Goal: Information Seeking & Learning: Learn about a topic

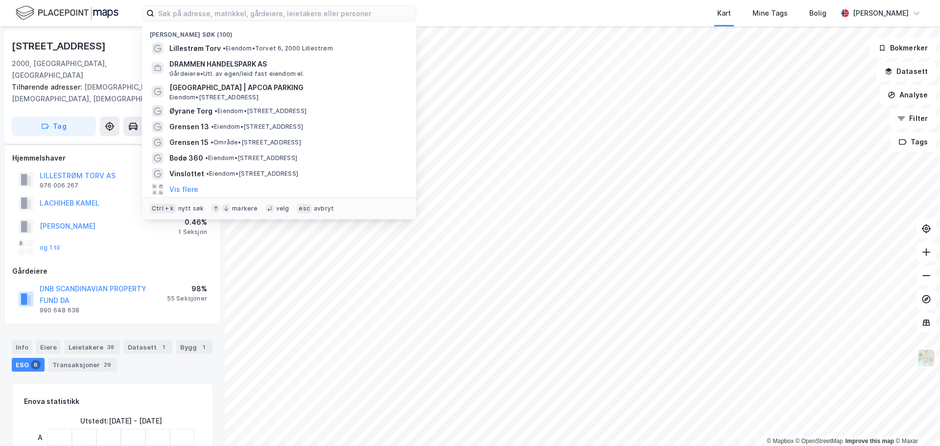
click at [267, 13] on input at bounding box center [285, 13] width 262 height 15
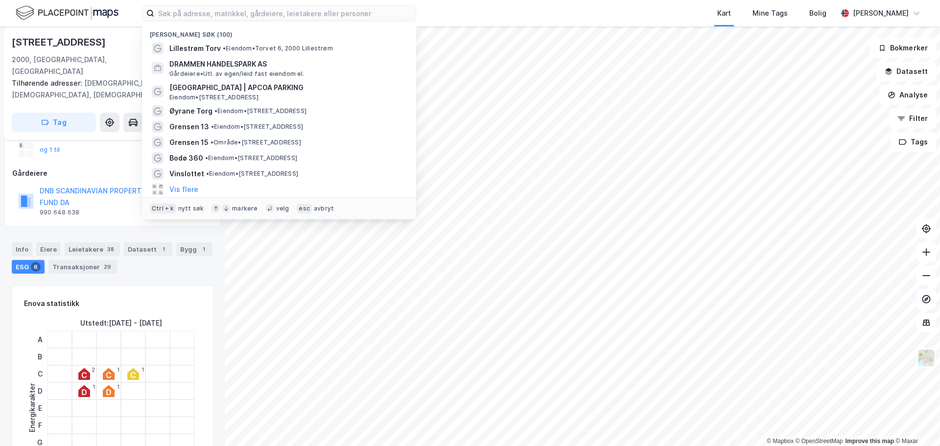
click at [267, 13] on input at bounding box center [285, 13] width 262 height 15
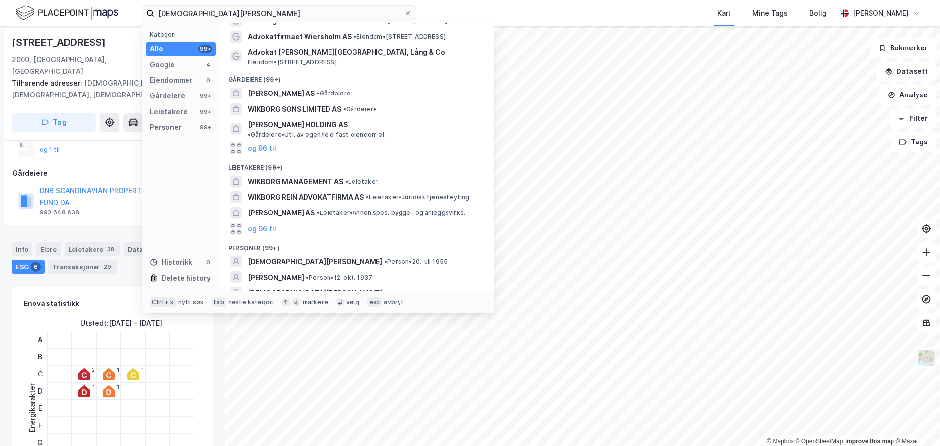
scroll to position [69, 0]
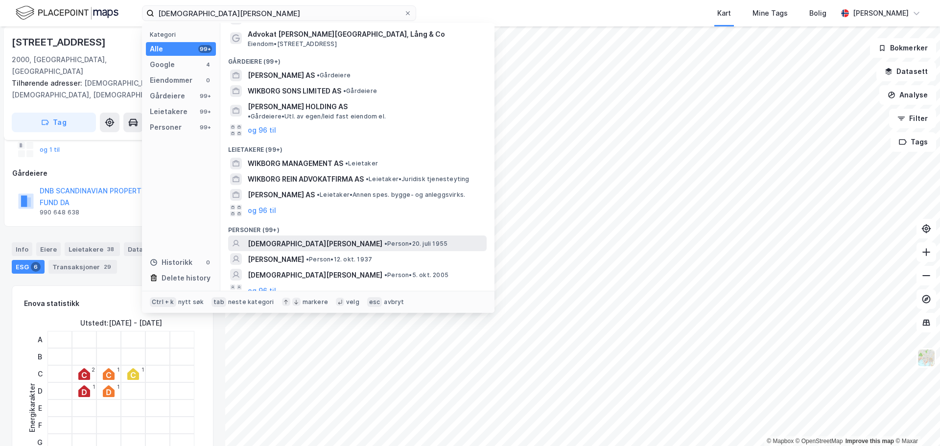
type input "[DEMOGRAPHIC_DATA][PERSON_NAME]"
click at [384, 240] on span "• Person • [DATE]" at bounding box center [415, 244] width 63 height 8
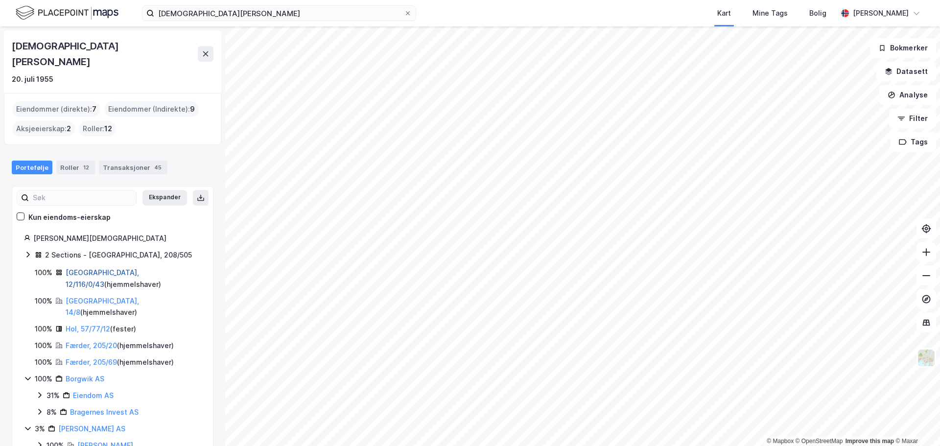
click at [77, 268] on link "[GEOGRAPHIC_DATA], 12/116/0/43" at bounding box center [102, 278] width 73 height 20
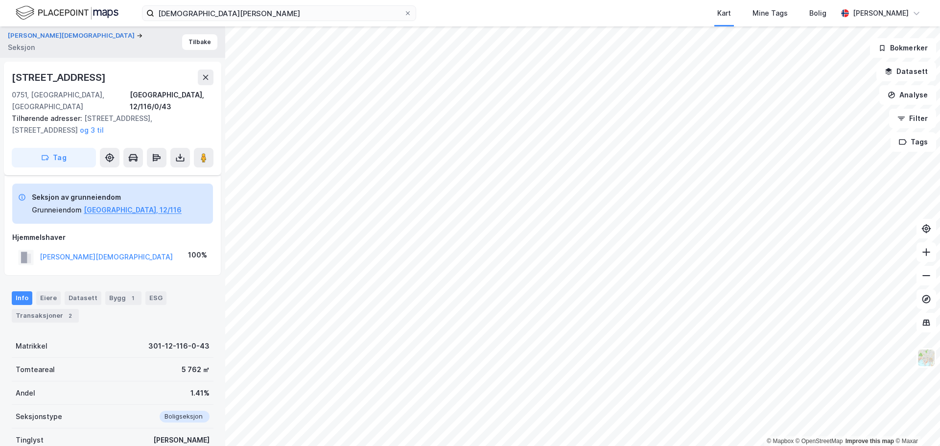
scroll to position [69, 0]
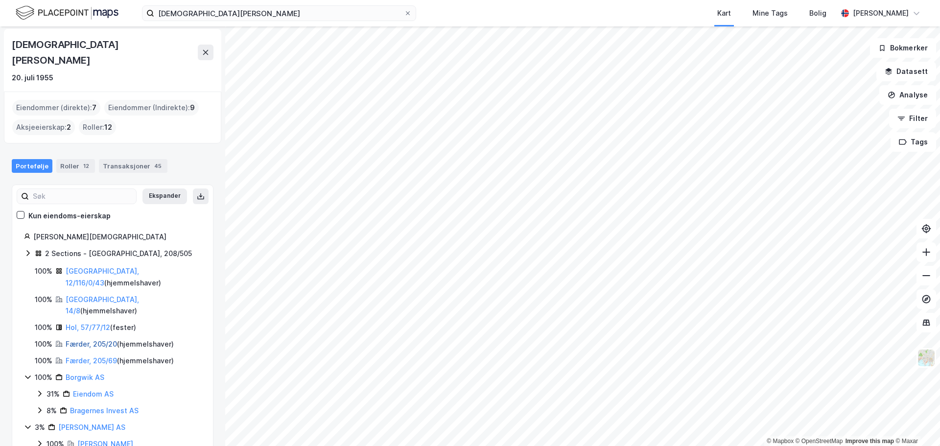
scroll to position [2, 0]
click at [95, 389] on link "Eiendom AS" at bounding box center [93, 393] width 41 height 8
click at [77, 375] on link "Borgwik AS" at bounding box center [85, 379] width 39 height 8
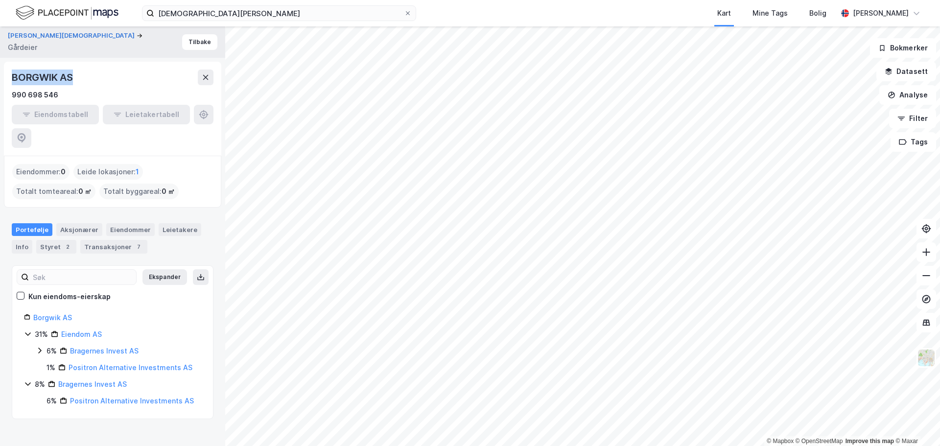
drag, startPoint x: 79, startPoint y: 83, endPoint x: 10, endPoint y: 75, distance: 69.0
click at [10, 75] on div "BORGWIK AS 990 698 546 Eiendomstabell Leietakertabell" at bounding box center [112, 109] width 217 height 94
